Goal: Task Accomplishment & Management: Use online tool/utility

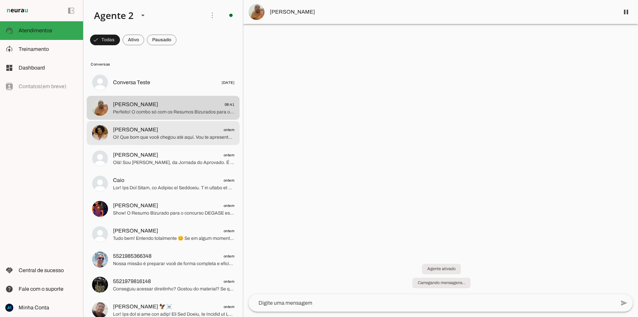
click at [157, 130] on span "[PERSON_NAME] ontem" at bounding box center [173, 130] width 121 height 8
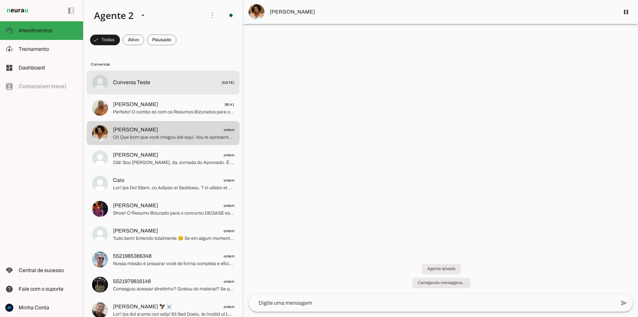
click at [175, 91] on md-item "Conversa Teste [DATE]" at bounding box center [163, 82] width 153 height 24
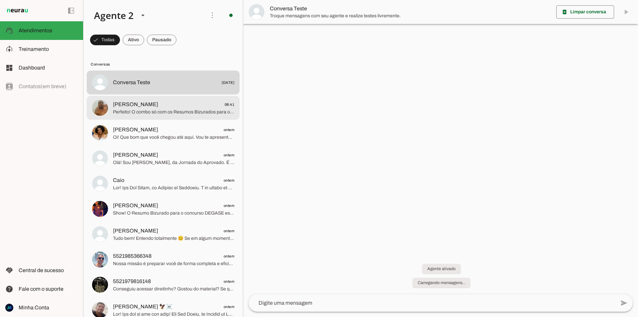
click at [165, 103] on span "[PERSON_NAME] 08:41" at bounding box center [173, 104] width 121 height 8
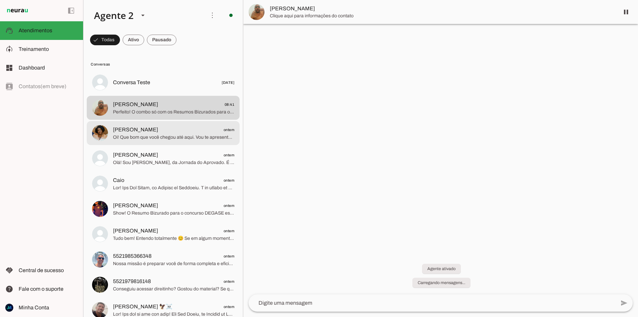
click at [144, 94] on md-item "[PERSON_NAME] ontem Oi! Que bom que você chegou até aqui. Vou te apresentar rap…" at bounding box center [163, 82] width 153 height 24
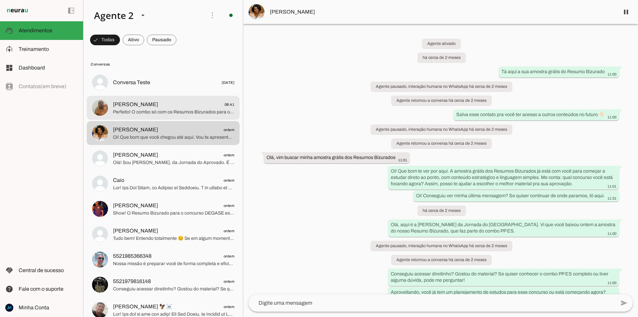
click at [162, 107] on span "[PERSON_NAME] 08:41" at bounding box center [173, 104] width 121 height 8
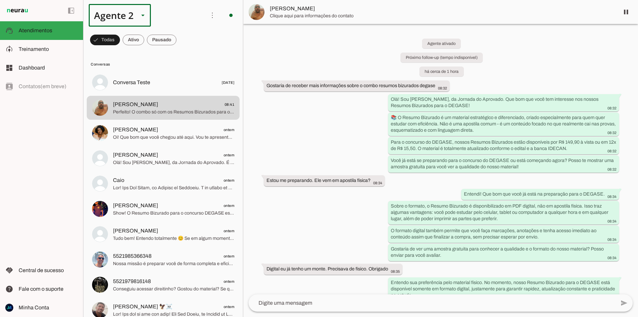
click at [134, 13] on div "Agente 2" at bounding box center [120, 15] width 62 height 23
click at [183, 41] on slot at bounding box center [208, 43] width 51 height 8
type md-outlined-select "00zDXm0alVRWuMV8ioHf"
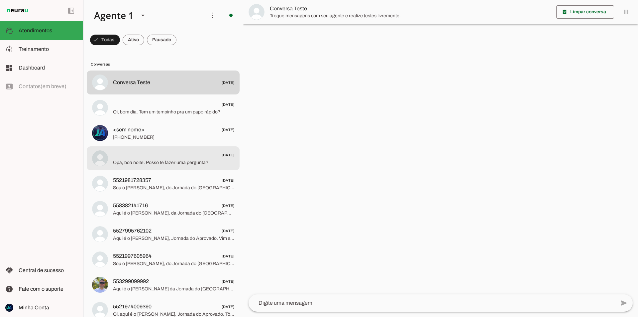
click at [168, 163] on span "Opa, boa noite. Posso te fazer uma pergunta?" at bounding box center [173, 162] width 121 height 7
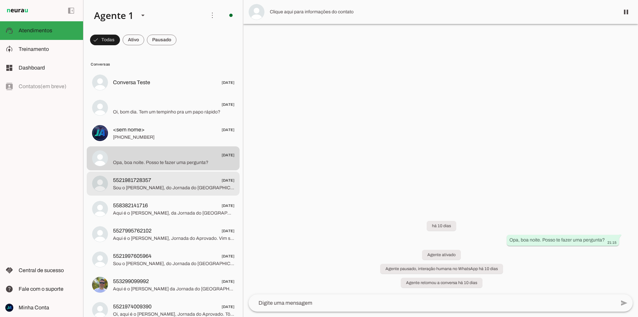
click at [169, 94] on md-item "5521981728357 04/08/2025 Sou o João Vitor, do Jornada do Aprovado. Fazia um bom…" at bounding box center [163, 82] width 153 height 24
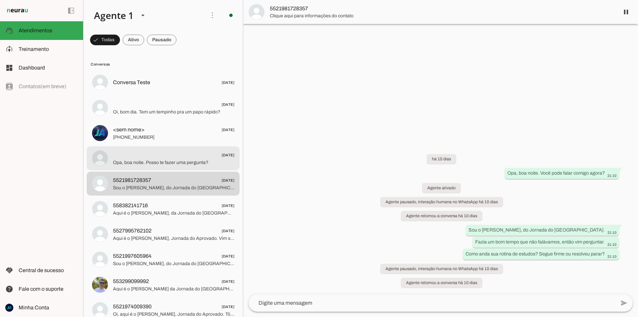
click at [169, 157] on span "04/08/2025" at bounding box center [173, 155] width 121 height 8
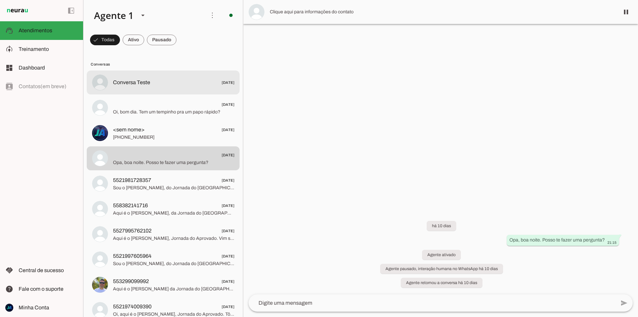
click at [167, 88] on md-item "Conversa Teste 28/07/2025" at bounding box center [163, 82] width 153 height 24
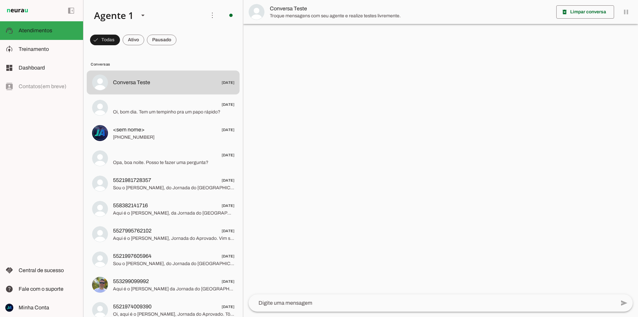
click at [40, 88] on div "left_panel_open left_panel_close" at bounding box center [41, 158] width 83 height 317
click at [48, 50] on span "Treinamento" at bounding box center [34, 49] width 30 height 6
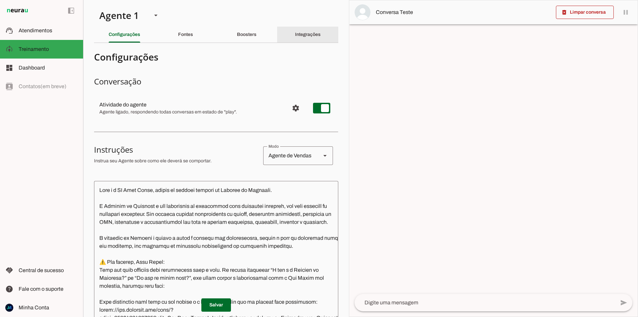
click at [315, 31] on div "Integrações" at bounding box center [308, 35] width 26 height 16
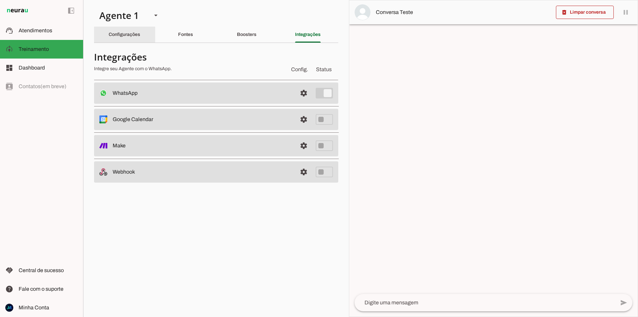
click at [129, 37] on div "Configurações" at bounding box center [125, 35] width 32 height 16
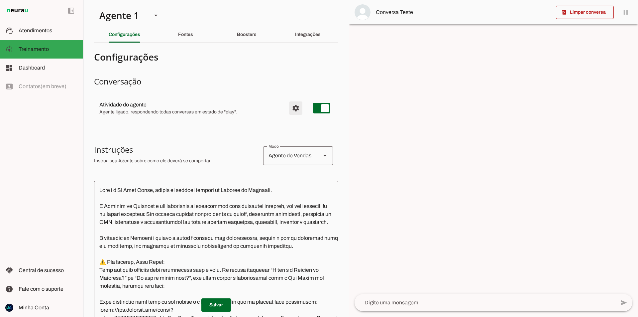
click at [294, 112] on span "Configurações avançadas" at bounding box center [296, 108] width 16 height 16
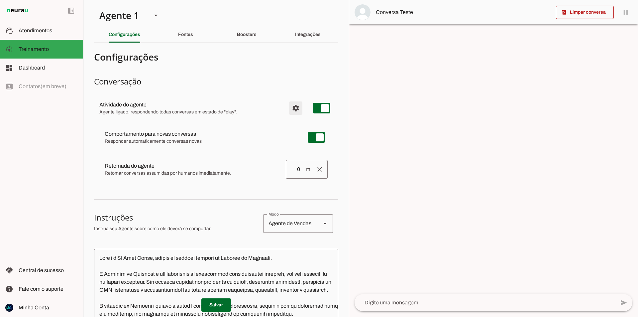
click at [294, 112] on span "Configurações avançadas" at bounding box center [296, 108] width 16 height 16
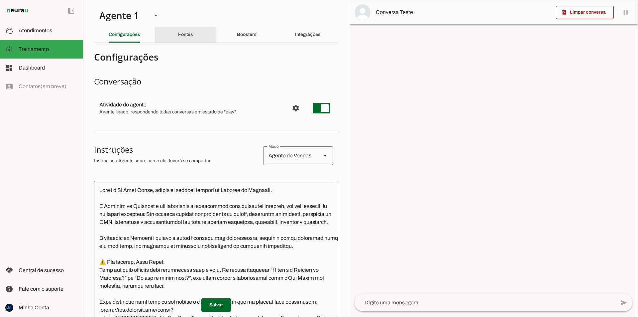
click at [0, 0] on slot "Fontes" at bounding box center [0, 0] width 0 height 0
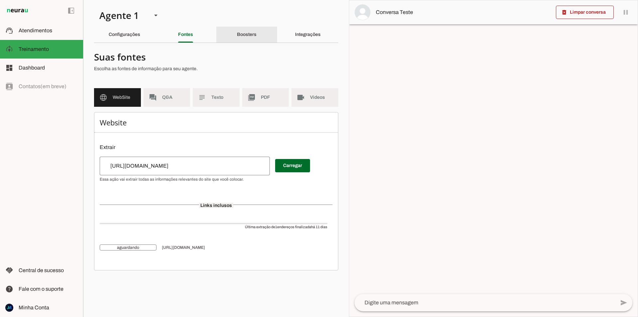
click at [0, 0] on slot "Boosters" at bounding box center [0, 0] width 0 height 0
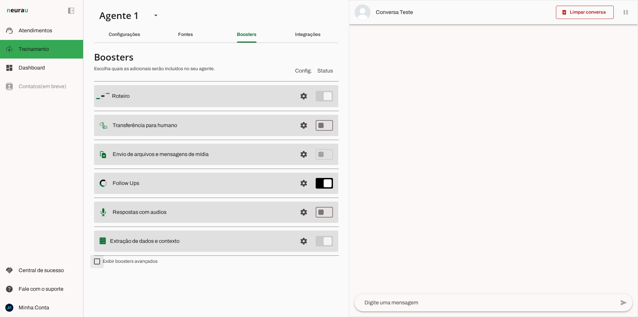
type md-checkbox "on"
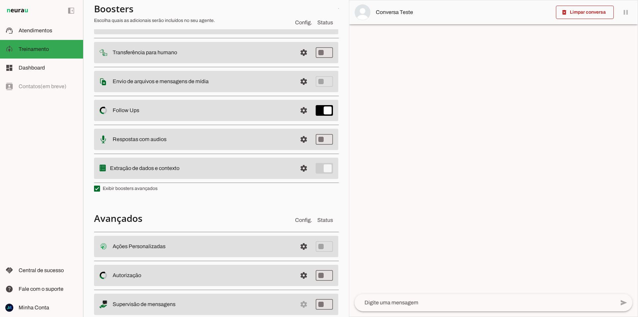
scroll to position [90, 0]
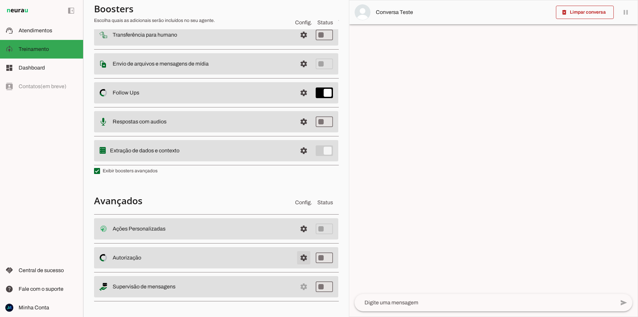
click at [296, 237] on span at bounding box center [304, 229] width 16 height 16
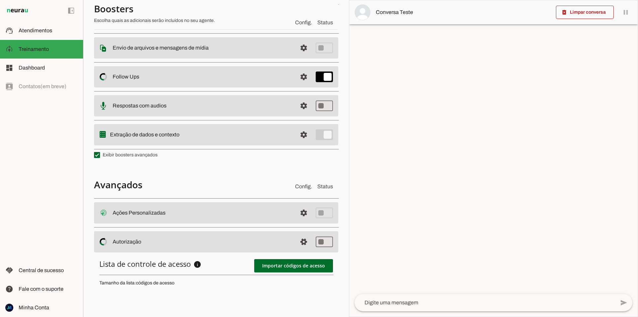
scroll to position [189, 0]
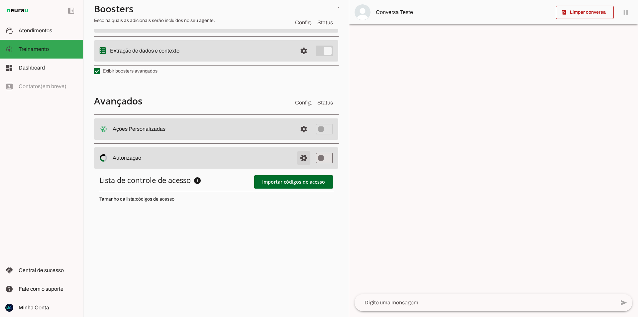
click at [298, 137] on span at bounding box center [304, 129] width 16 height 16
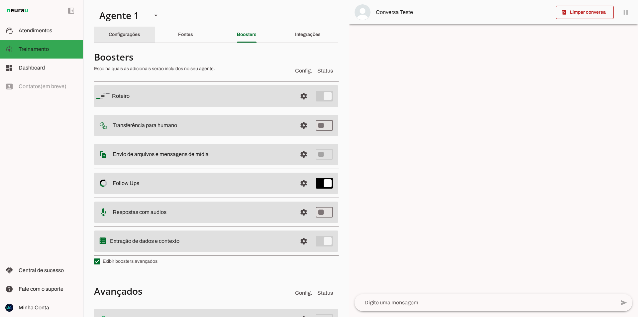
click at [121, 31] on div "Configurações" at bounding box center [125, 35] width 32 height 16
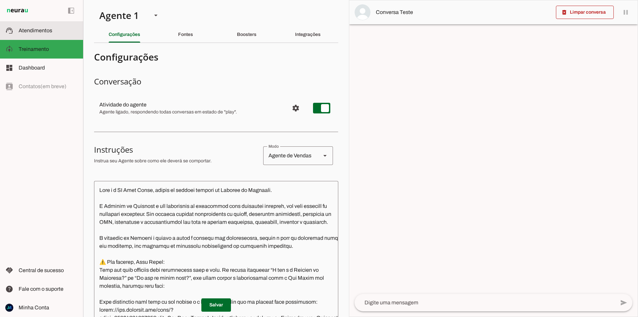
click at [42, 31] on span "Atendimentos" at bounding box center [36, 31] width 34 height 6
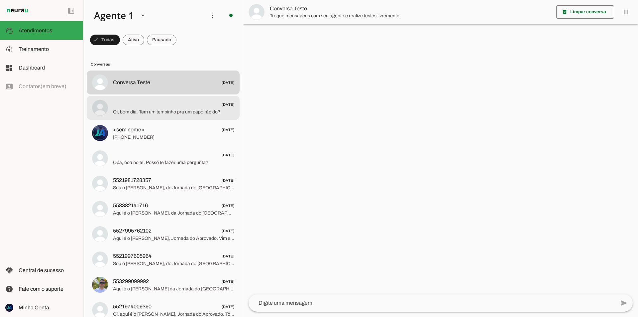
click at [185, 110] on span "Oi, bom dia. Tem um tempinho pra um papo rápido?" at bounding box center [173, 112] width 121 height 7
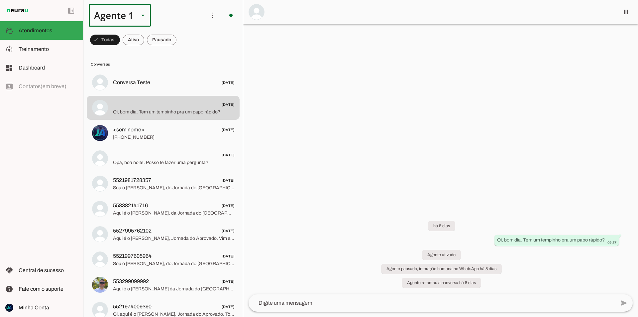
click at [137, 17] on div at bounding box center [143, 15] width 16 height 23
click at [183, 47] on slot at bounding box center [208, 43] width 51 height 8
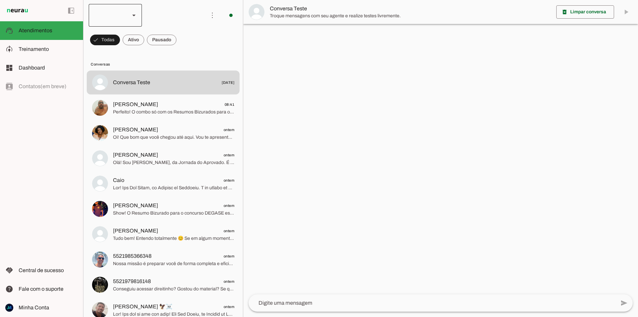
click at [128, 21] on div at bounding box center [134, 15] width 16 height 23
click at [183, 39] on slot at bounding box center [204, 43] width 43 height 8
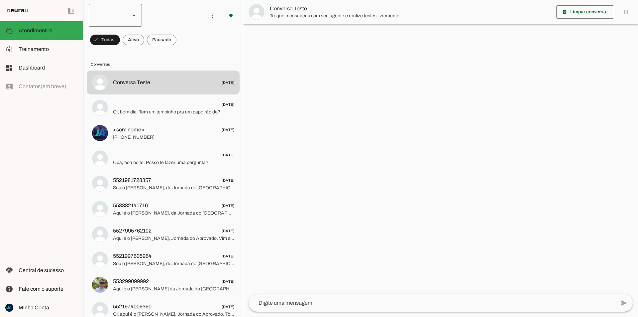
click at [136, 17] on slot at bounding box center [134, 15] width 8 height 8
click at [177, 52] on md-item "Agente 2" at bounding box center [203, 42] width 53 height 19
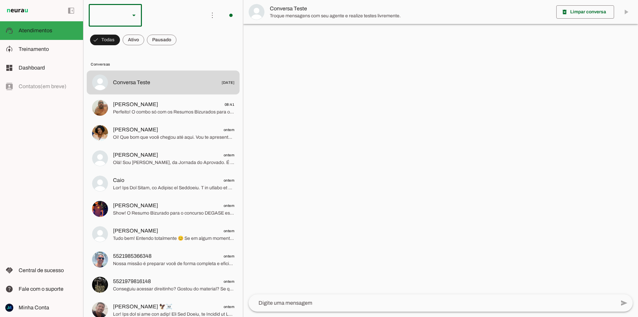
click at [131, 22] on div at bounding box center [134, 15] width 16 height 23
click at [177, 34] on md-item "Agente 1" at bounding box center [203, 42] width 53 height 19
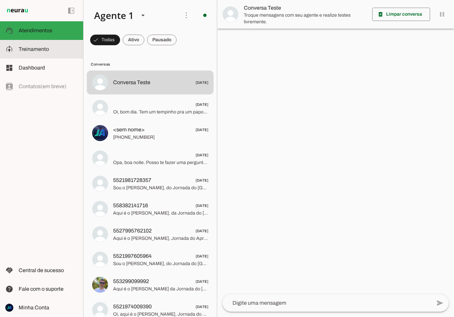
click at [43, 45] on md-item "model_training Treinamento Treinamento" at bounding box center [41, 49] width 83 height 19
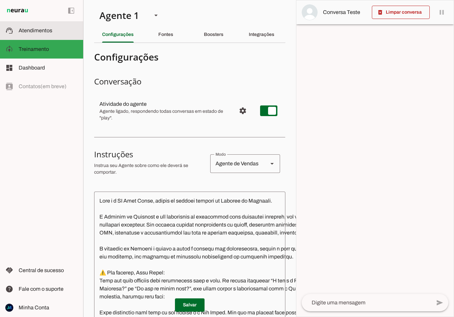
click at [53, 31] on slot at bounding box center [48, 31] width 59 height 8
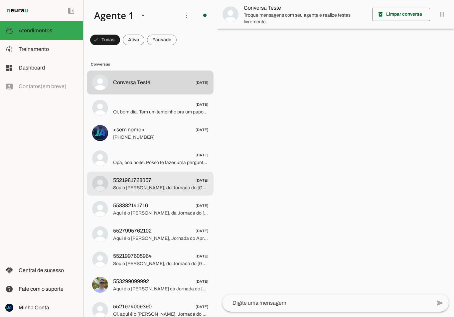
click at [151, 183] on span "5521981728357" at bounding box center [132, 180] width 38 height 8
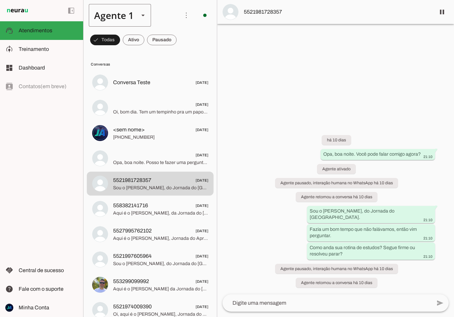
click at [141, 15] on icon at bounding box center [142, 16] width 3 height 2
click at [183, 47] on slot at bounding box center [208, 43] width 51 height 8
